Goal: Find specific page/section: Find specific page/section

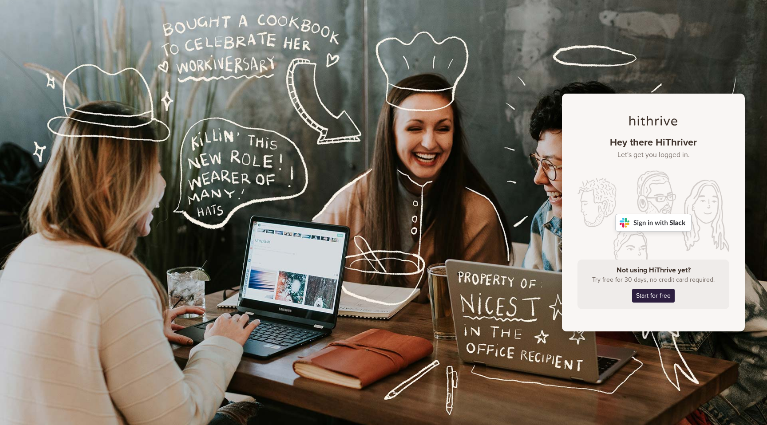
click at [659, 220] on img at bounding box center [653, 223] width 76 height 18
